Goal: Task Accomplishment & Management: Use online tool/utility

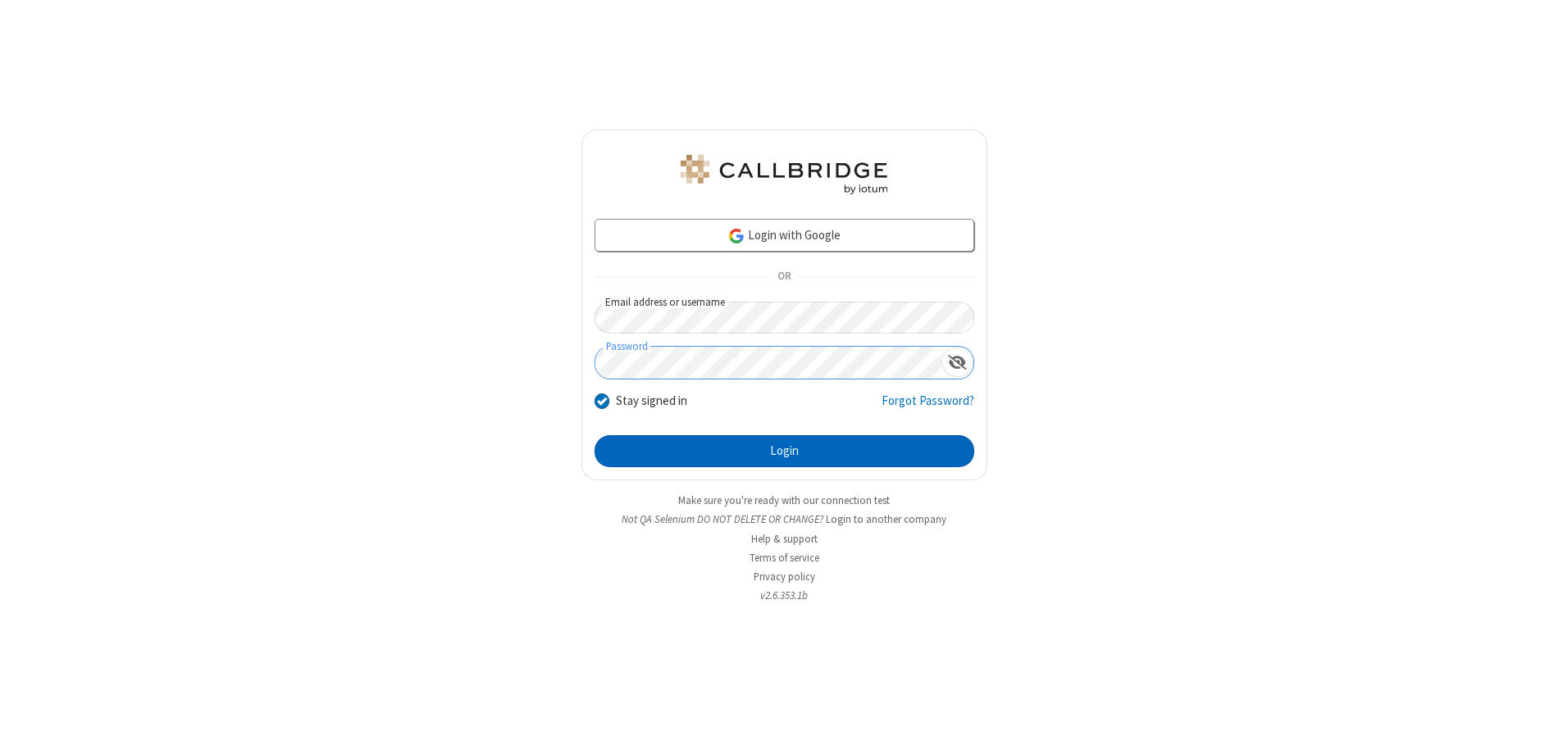
click at [784, 451] on button "Login" at bounding box center [784, 451] width 380 height 33
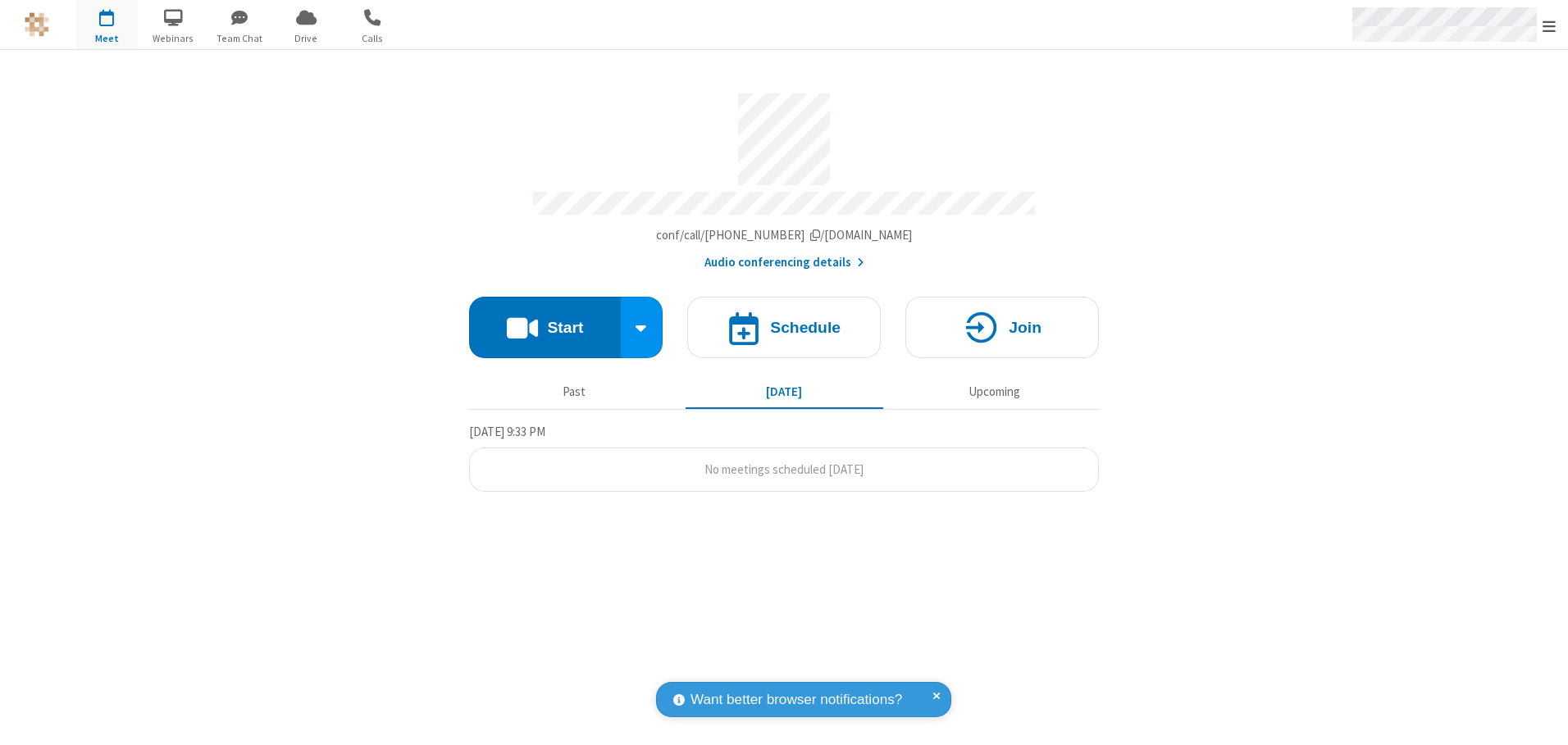
click at [1549, 25] on span "Open menu" at bounding box center [1548, 26] width 13 height 17
click at [107, 24] on span "button" at bounding box center [107, 18] width 61 height 28
click at [784, 321] on h4 "Schedule" at bounding box center [805, 327] width 71 height 16
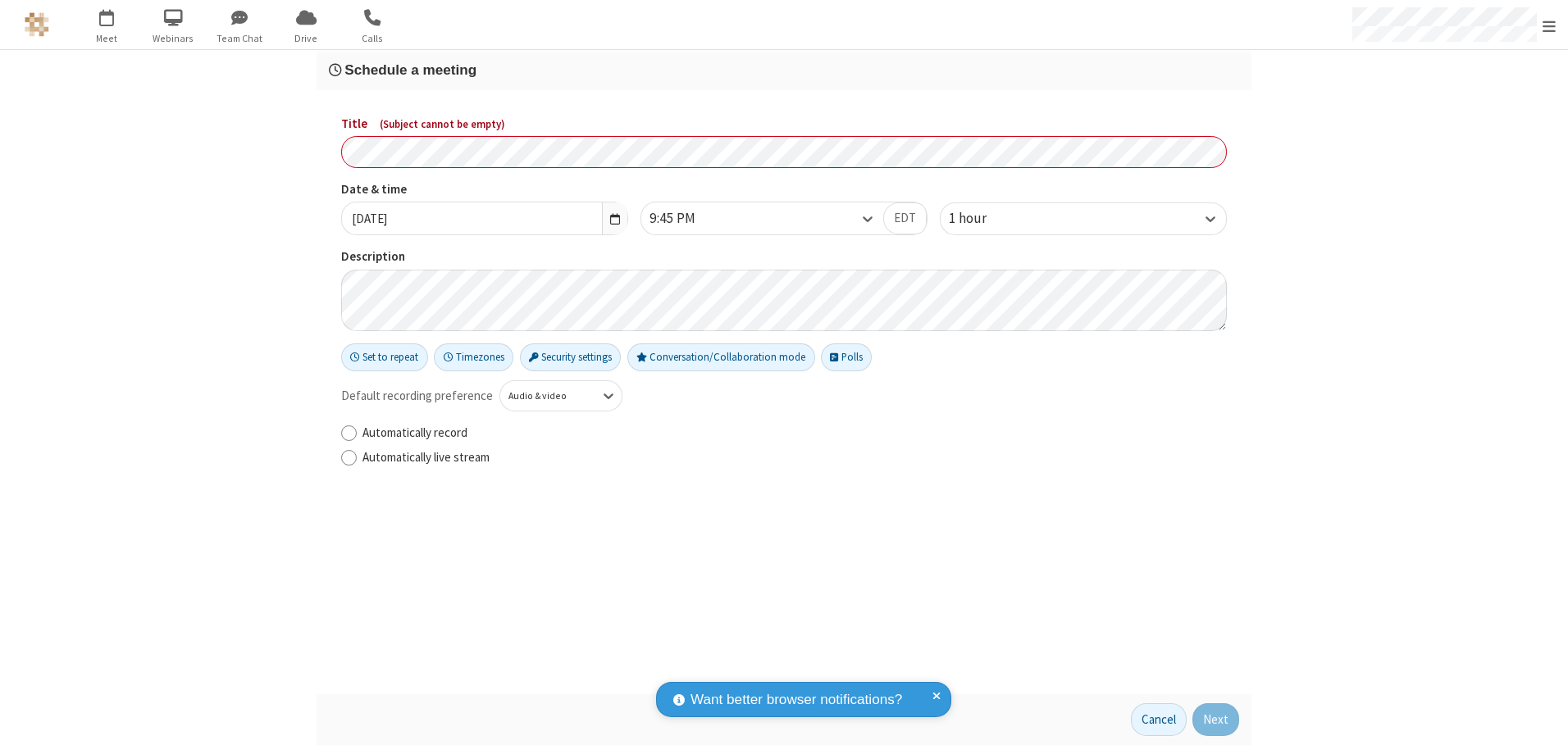
click at [784, 70] on h3 "Schedule a meeting" at bounding box center [784, 70] width 910 height 16
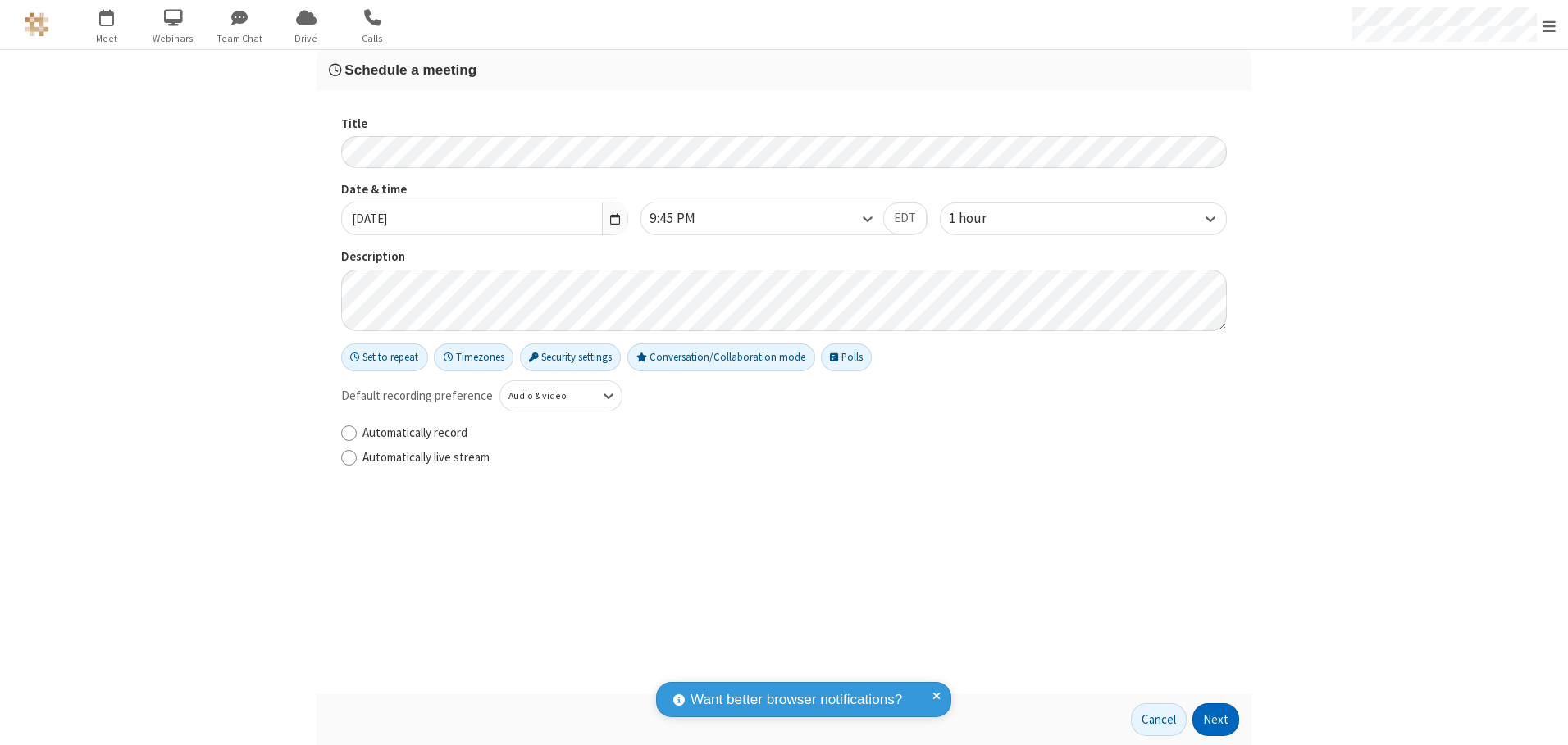
click at [1216, 720] on button "Next" at bounding box center [1216, 719] width 46 height 33
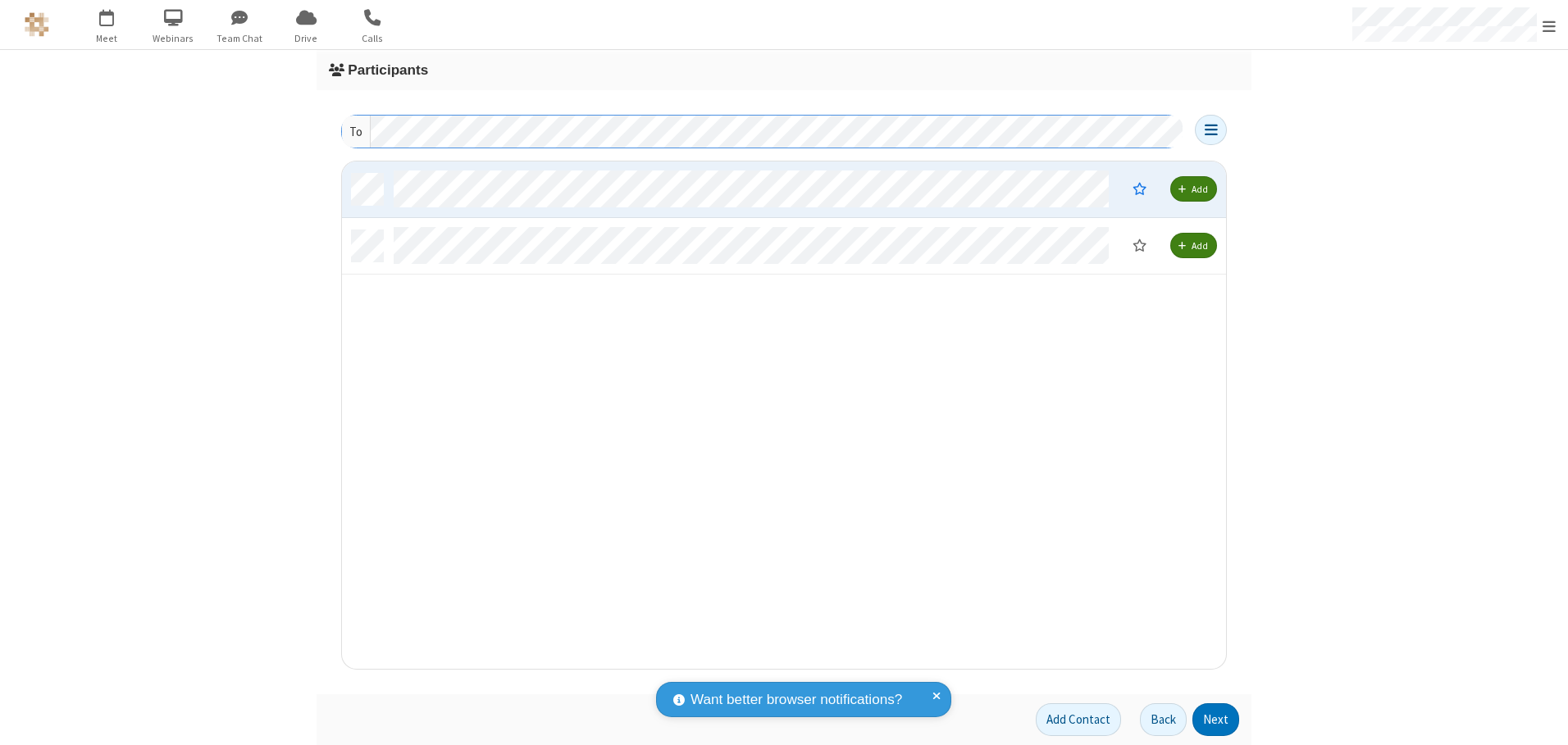
scroll to position [495, 871]
click at [1216, 720] on button "Next" at bounding box center [1216, 719] width 46 height 33
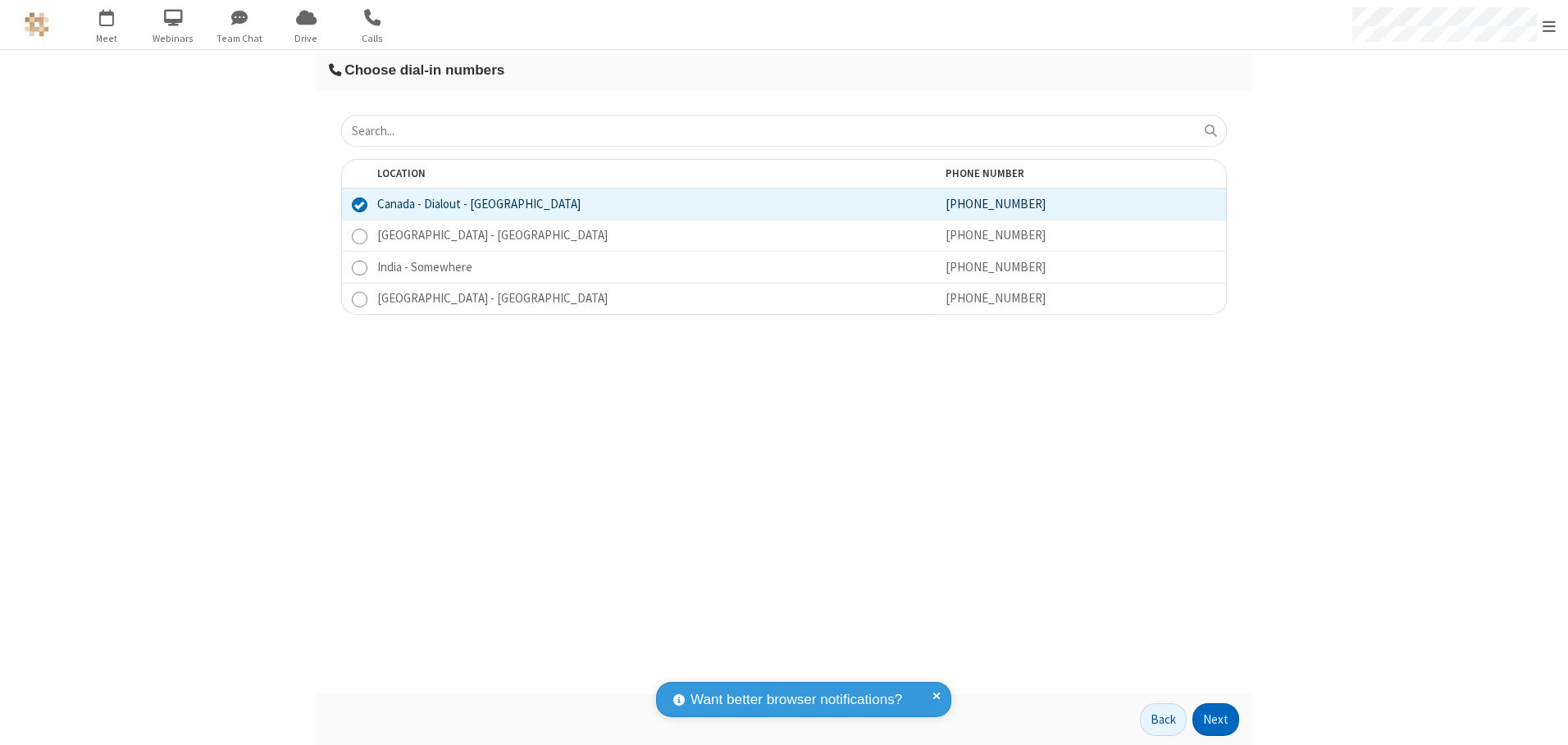
click at [1216, 720] on button "Next" at bounding box center [1216, 719] width 46 height 33
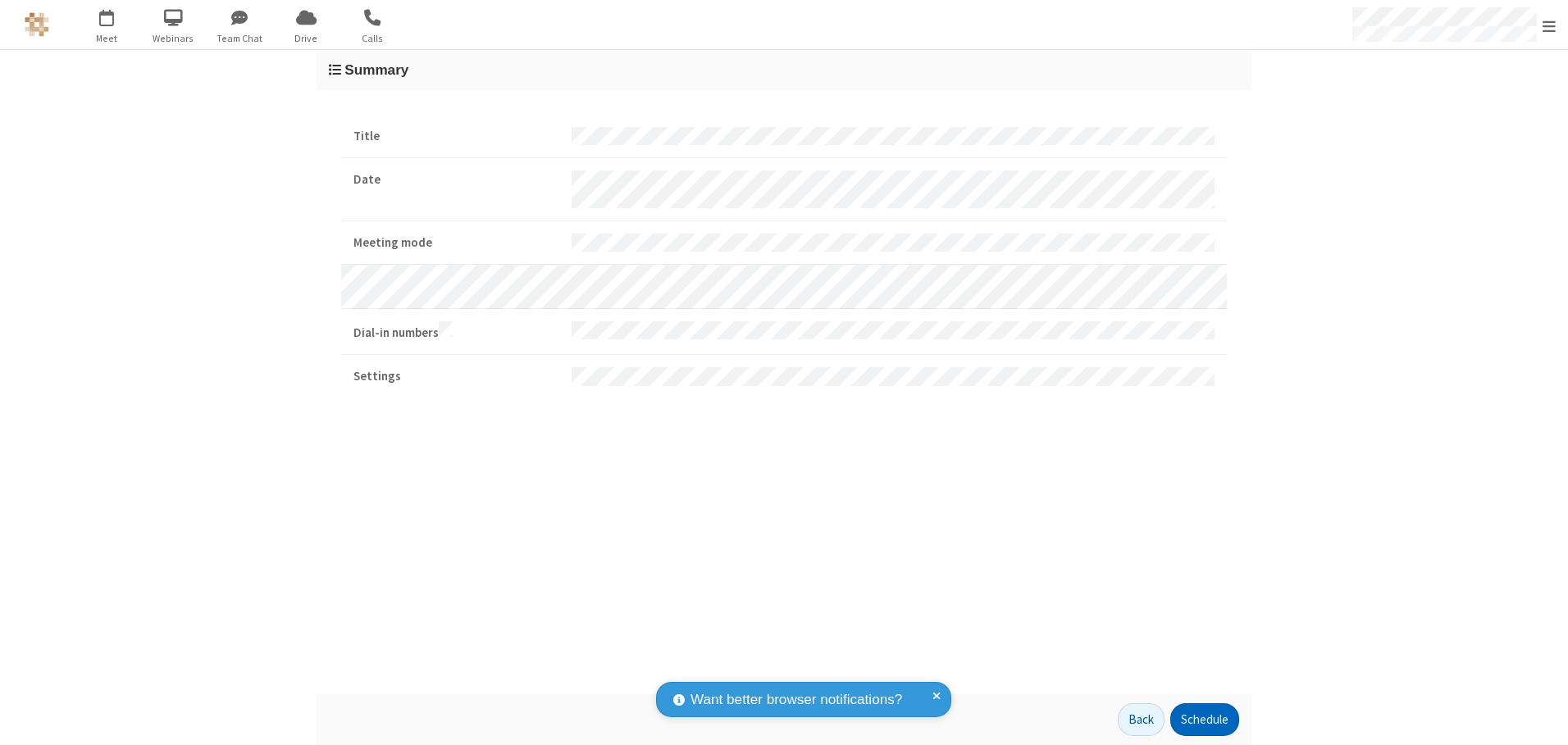
click at [1204, 720] on button "Schedule" at bounding box center [1205, 719] width 69 height 33
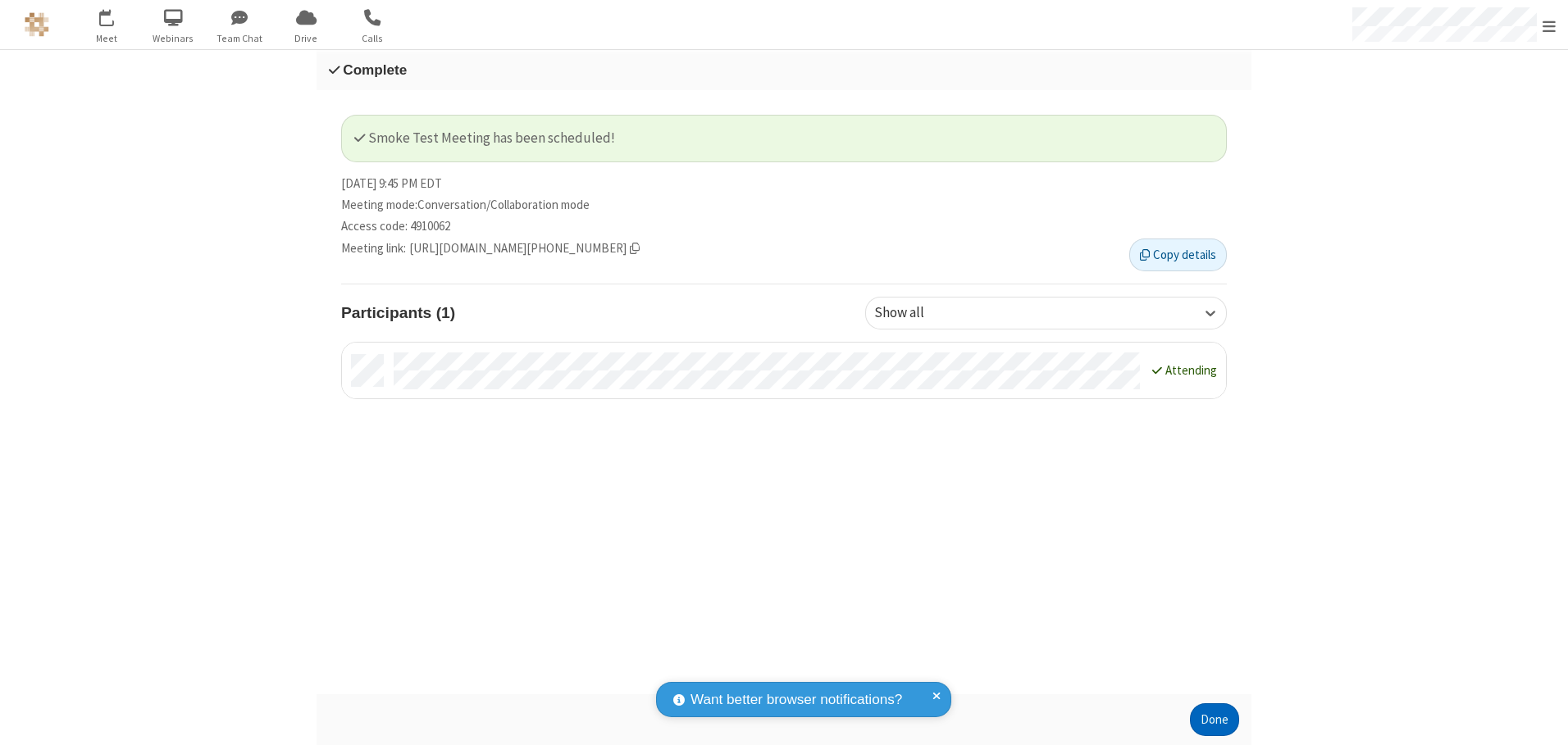
click at [1214, 720] on button "Done" at bounding box center [1214, 719] width 49 height 33
